Goal: Task Accomplishment & Management: Complete application form

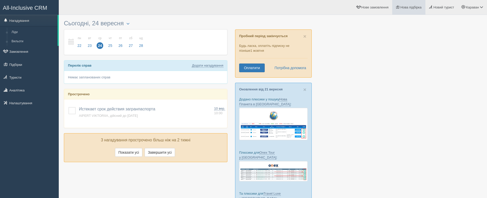
click at [327, 8] on span "Нова підбірка" at bounding box center [410, 7] width 21 height 4
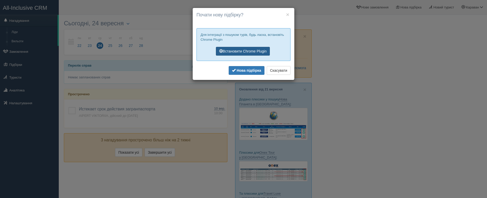
click at [263, 52] on link "Встановити Chrome Plugin" at bounding box center [243, 51] width 54 height 9
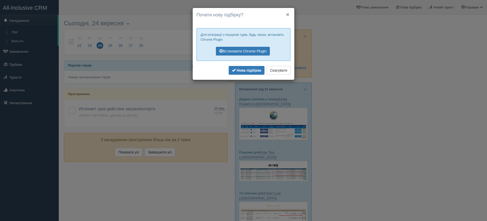
click at [288, 14] on button "×" at bounding box center [287, 14] width 3 height 5
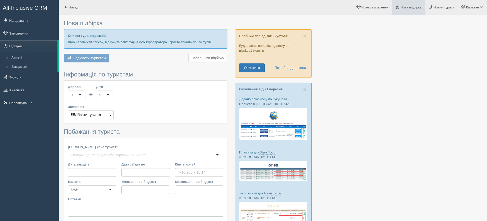
click at [405, 8] on span "Нова підбірка" at bounding box center [410, 7] width 21 height 4
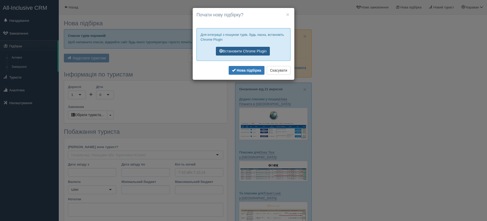
click at [249, 53] on link "Встановити Chrome Plugin" at bounding box center [243, 51] width 54 height 9
click at [238, 71] on b "Нова підбірка" at bounding box center [249, 70] width 25 height 4
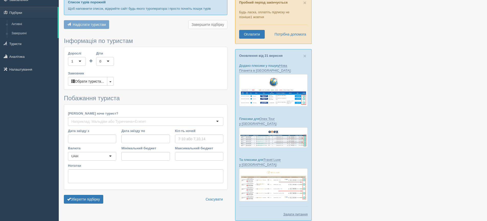
scroll to position [33, 0]
click at [78, 62] on div "1" at bounding box center [77, 62] width 18 height 9
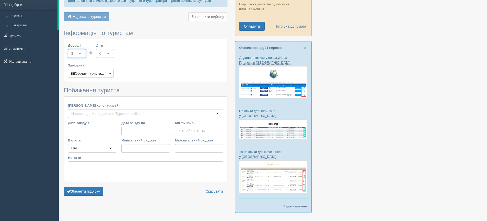
scroll to position [52, 0]
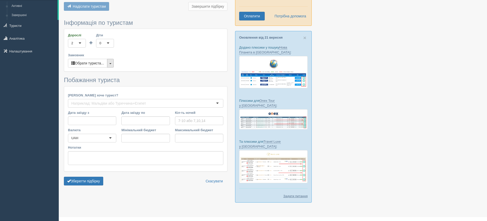
click at [112, 61] on button "button" at bounding box center [110, 63] width 7 height 9
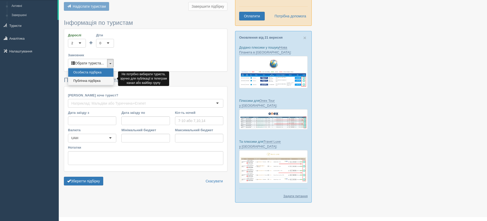
click at [99, 81] on link "Публічна підбірка" at bounding box center [90, 81] width 45 height 8
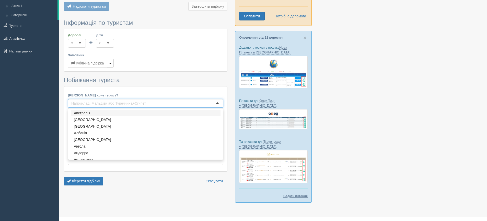
click at [119, 103] on input "Куди хоче турист?" at bounding box center [111, 103] width 80 height 5
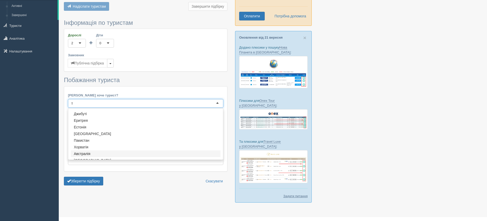
type input "ту"
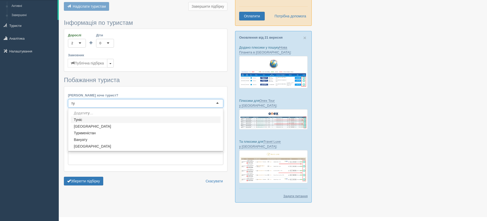
scroll to position [0, 0]
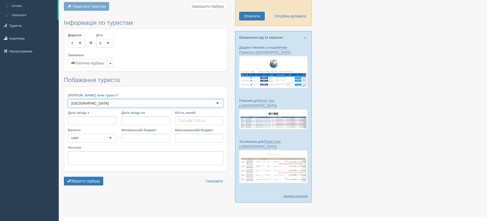
click at [112, 126] on div "Куди хоче турист? Туреччина Туреччина Австралія Австрія Азербайджан Албанія Алж…" at bounding box center [145, 128] width 163 height 85
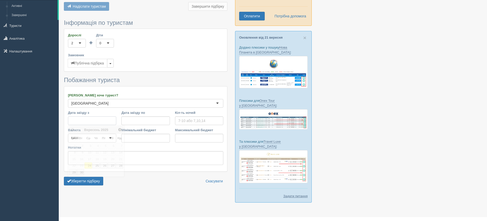
click at [109, 120] on input "Дата заїзду з" at bounding box center [92, 120] width 48 height 9
click at [75, 173] on link "29" at bounding box center [72, 172] width 7 height 6
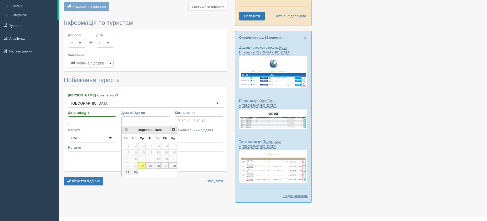
click at [174, 131] on span "Наст>" at bounding box center [173, 129] width 4 height 4
click at [160, 145] on link "3" at bounding box center [157, 146] width 7 height 6
click at [184, 120] on input "Кіл-ть ночей" at bounding box center [199, 120] width 48 height 9
type input "7"
click at [137, 140] on input "Мінімальний бюджет" at bounding box center [145, 138] width 48 height 9
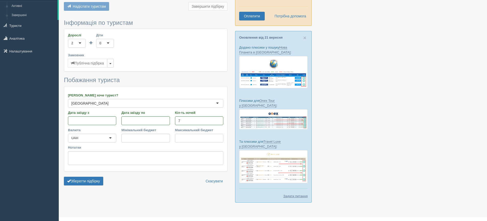
click at [183, 136] on input "Максимальний бюджет" at bounding box center [199, 138] width 48 height 9
type input "150000"
click at [98, 182] on button "Зберегти підбірку" at bounding box center [83, 181] width 39 height 9
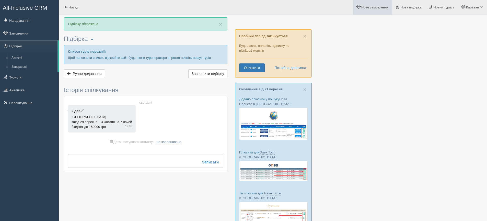
click at [363, 9] on span "Нове замовлення" at bounding box center [374, 7] width 27 height 4
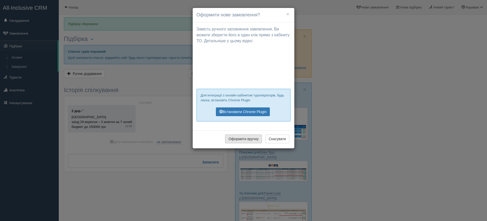
click at [254, 140] on button "Оформити вручну" at bounding box center [243, 138] width 37 height 9
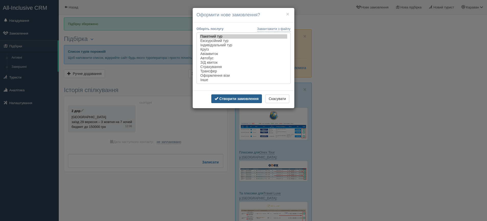
click at [236, 101] on b "Створити замовлення" at bounding box center [238, 99] width 39 height 4
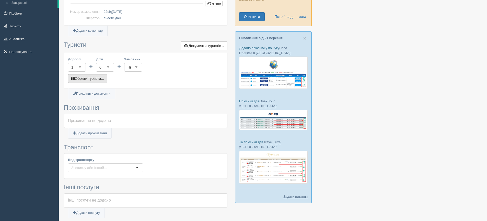
scroll to position [52, 0]
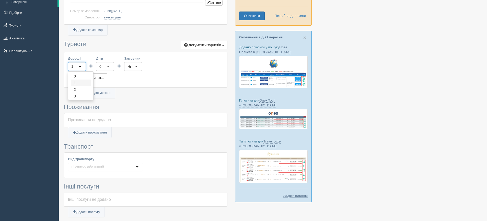
click at [83, 66] on div "1" at bounding box center [77, 66] width 18 height 9
click at [82, 84] on div "Дорослі 1 1 0 1 2 3 4 5 6 7 8 9 10 11 12 13 14 15 16 17 18 19 20 21 22 23 24 25…" at bounding box center [145, 69] width 163 height 35
click at [80, 66] on div "1" at bounding box center [77, 66] width 18 height 9
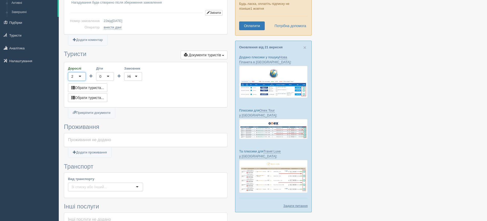
scroll to position [0, 0]
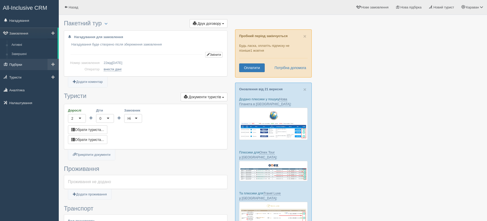
click at [23, 64] on link "Підбірки" at bounding box center [29, 64] width 59 height 11
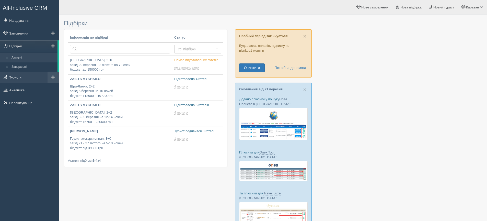
click at [18, 77] on link "Туристи" at bounding box center [29, 77] width 59 height 11
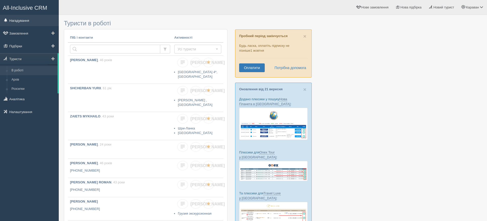
click at [24, 20] on link "Нагадування" at bounding box center [29, 20] width 59 height 11
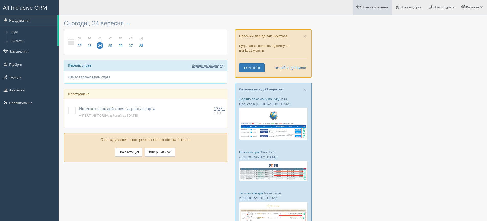
scroll to position [4, 0]
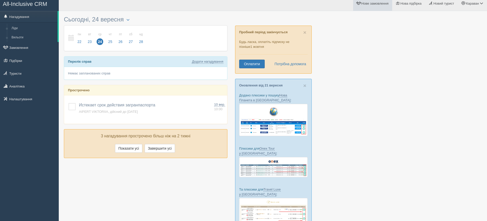
click at [363, 6] on link "Нове замовлення" at bounding box center [372, 3] width 39 height 15
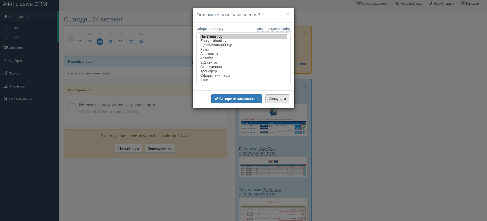
click at [276, 103] on button "Скасувати" at bounding box center [278, 98] width 24 height 9
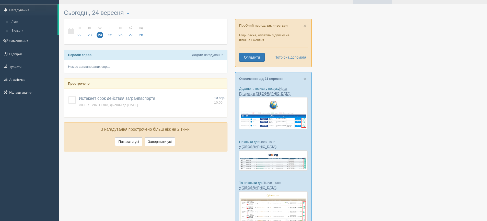
scroll to position [0, 0]
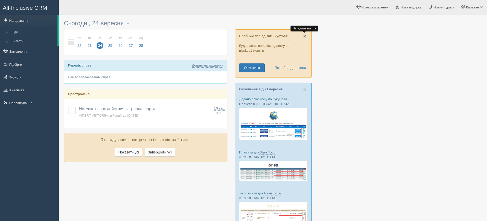
click at [305, 36] on span "×" at bounding box center [304, 36] width 3 height 6
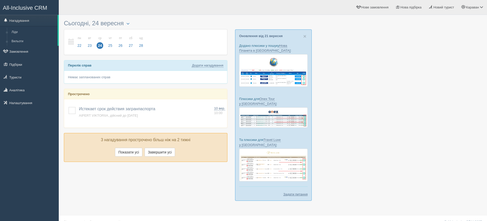
scroll to position [1, 0]
